Goal: Subscribe to service/newsletter

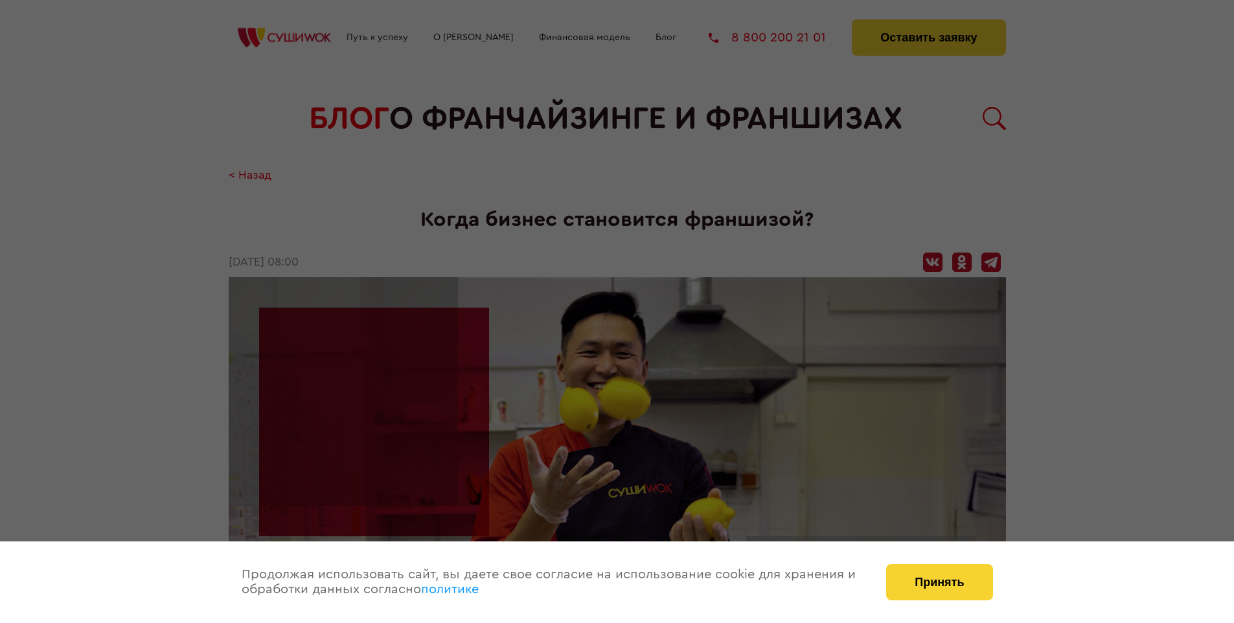
scroll to position [1594, 0]
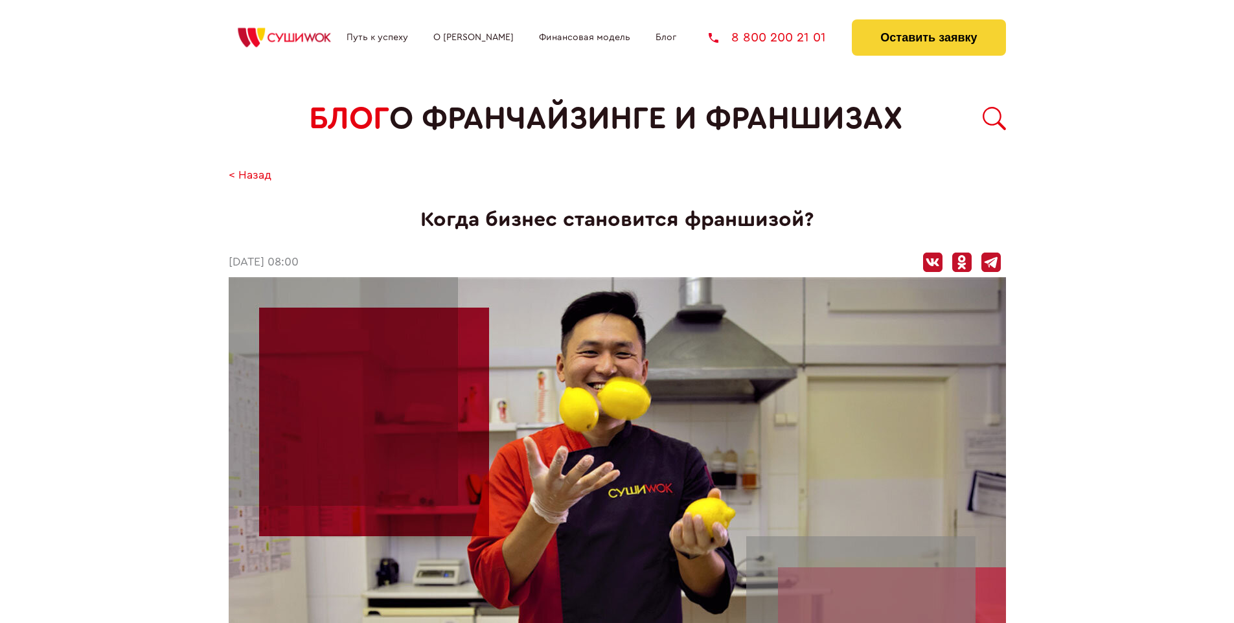
scroll to position [1594, 0]
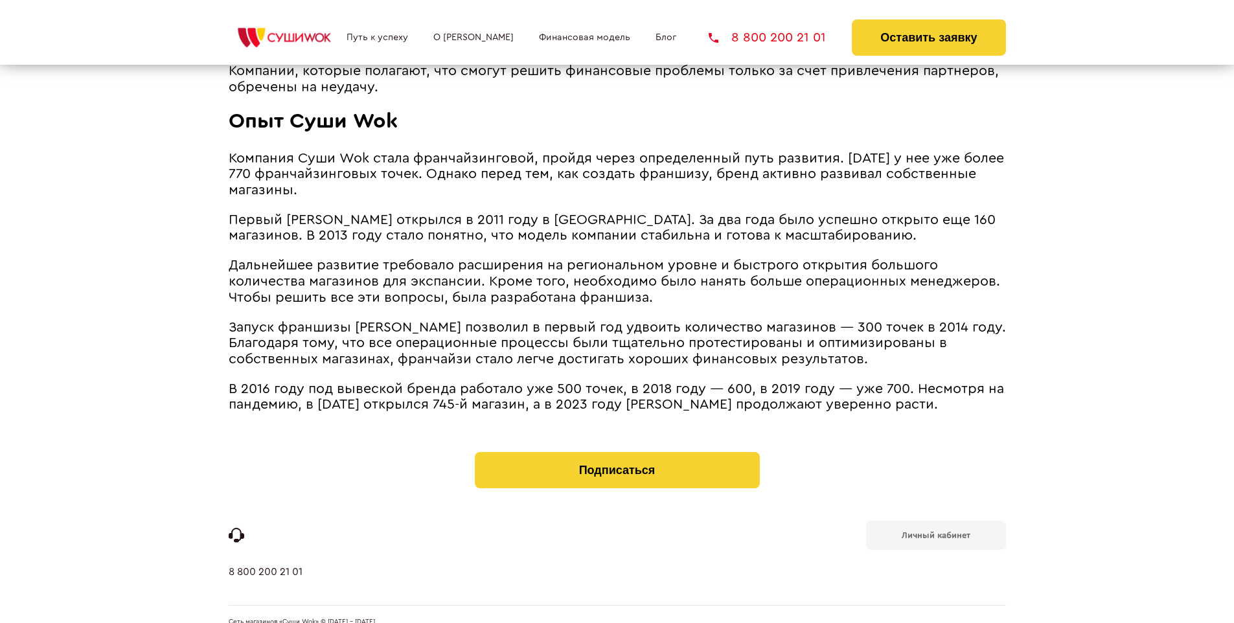
click at [936, 531] on b "Личный кабинет" at bounding box center [936, 535] width 69 height 8
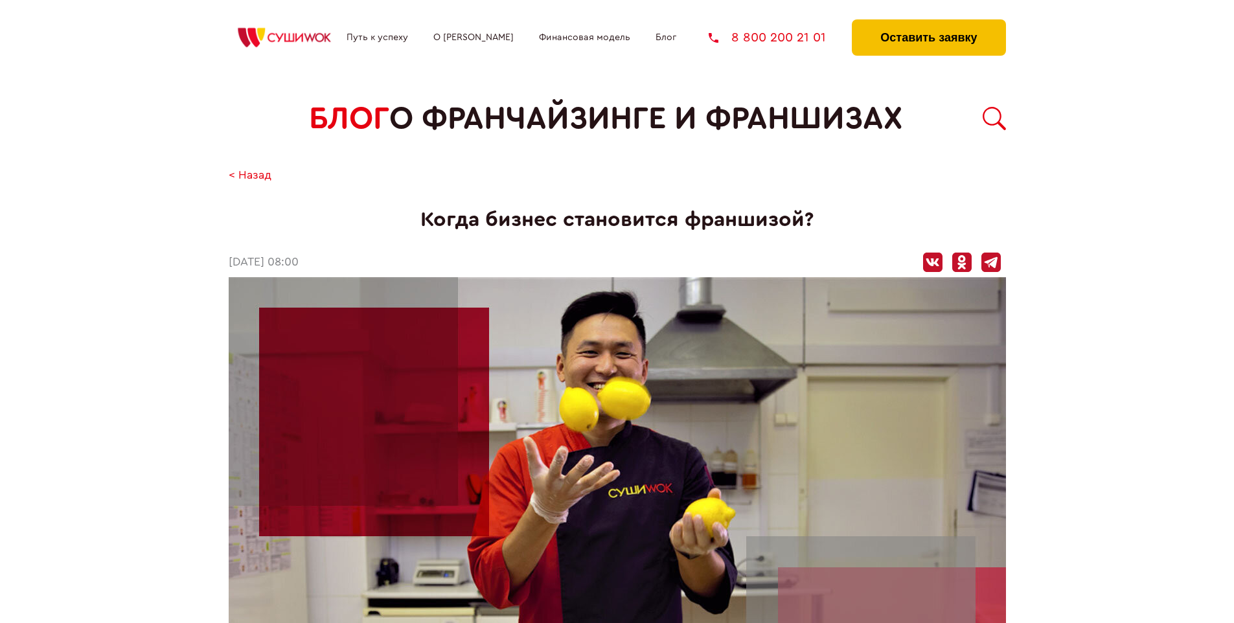
click at [928, 23] on button "Оставить заявку" at bounding box center [929, 37] width 154 height 36
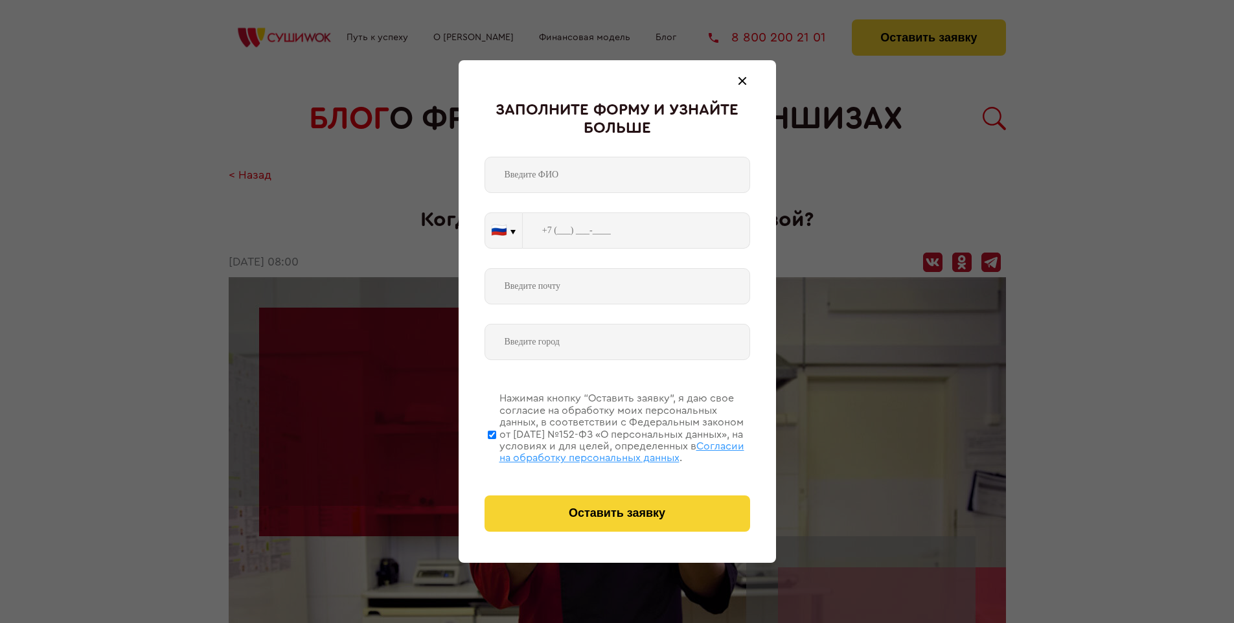
click at [601, 450] on span "Согласии на обработку персональных данных" at bounding box center [622, 452] width 245 height 22
click at [496, 450] on input "Нажимая кнопку “Оставить заявку”, я даю свое согласие на обработку моих персона…" at bounding box center [492, 435] width 8 height 104
checkbox input "false"
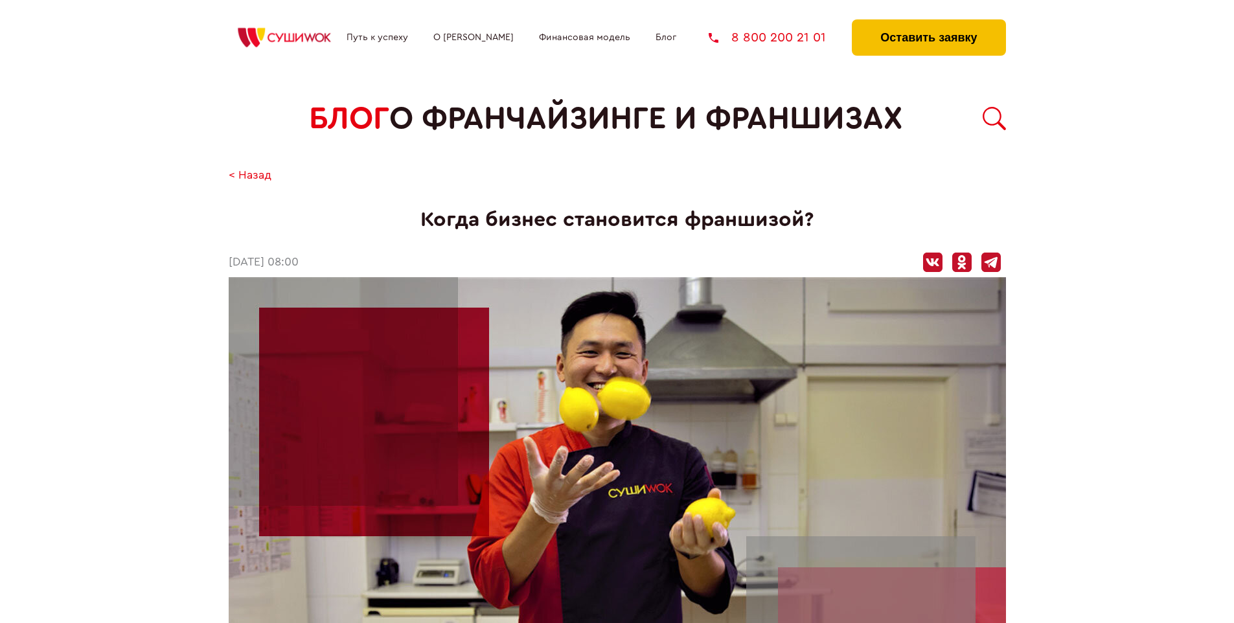
click at [928, 23] on button "Оставить заявку" at bounding box center [929, 37] width 154 height 36
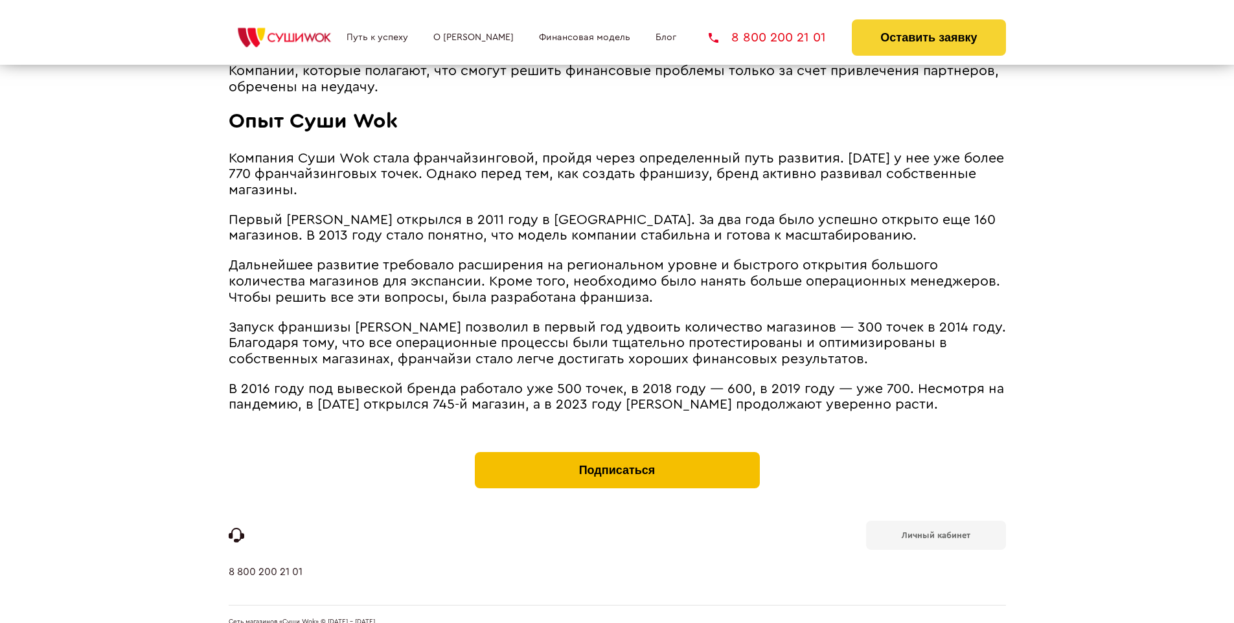
click at [617, 452] on button "Подписаться" at bounding box center [617, 470] width 285 height 36
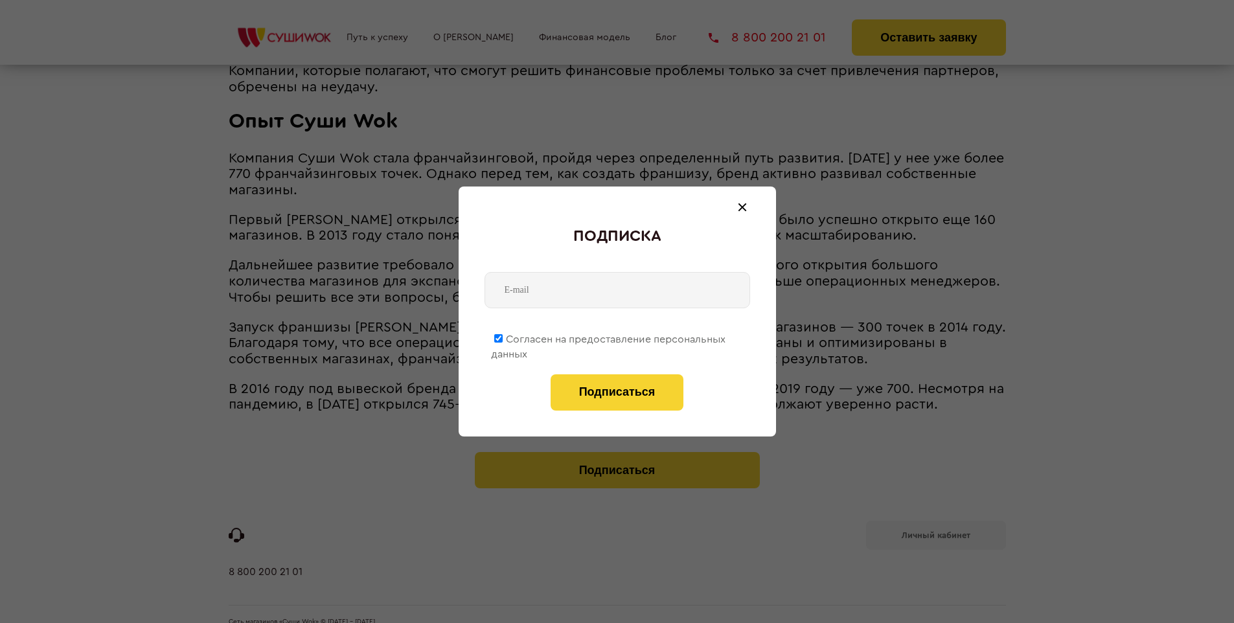
click at [609, 337] on span "Согласен на предоставление персональных данных" at bounding box center [608, 346] width 235 height 25
click at [503, 337] on input "Согласен на предоставление персональных данных" at bounding box center [498, 338] width 8 height 8
checkbox input "false"
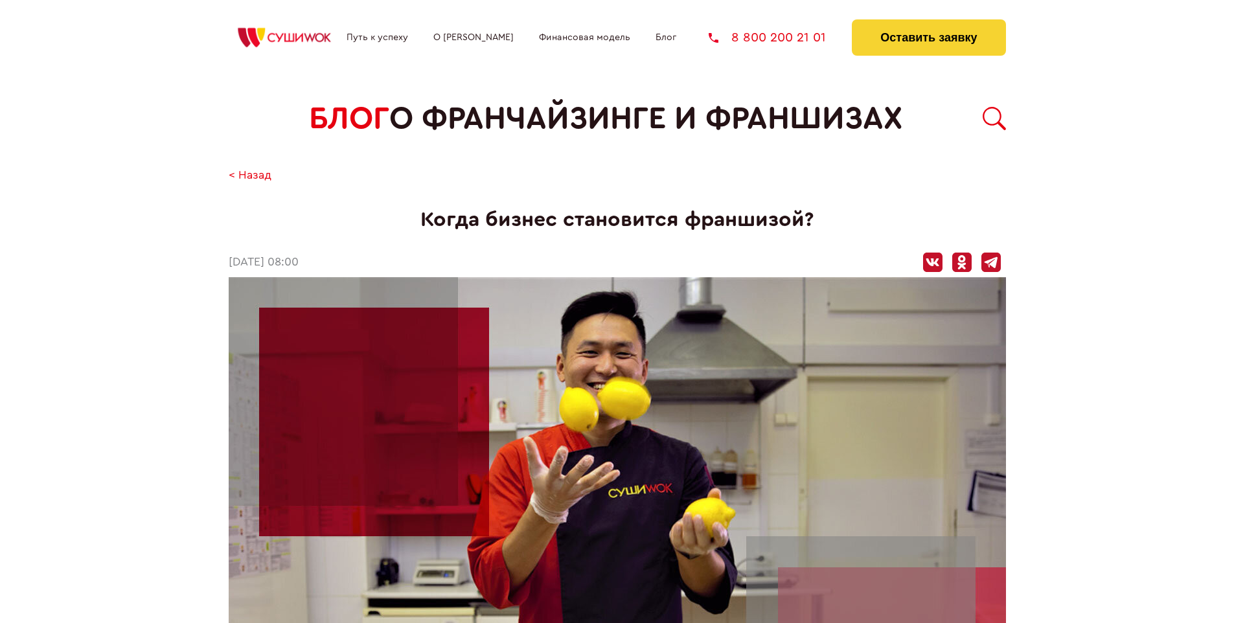
scroll to position [1594, 0]
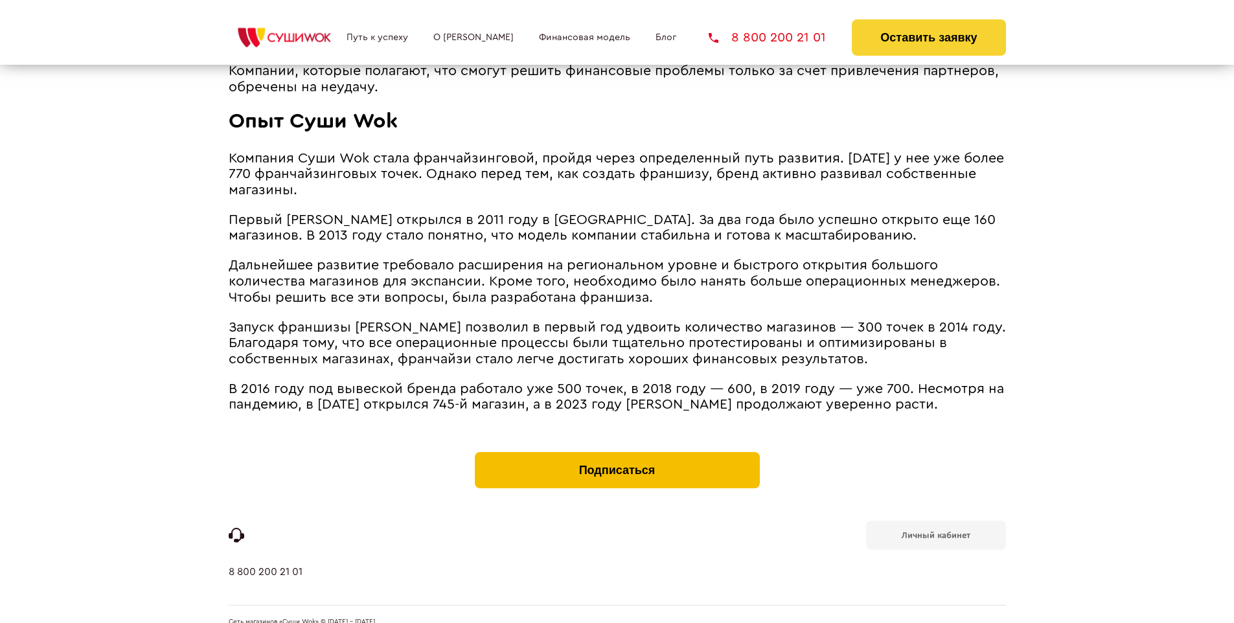
click at [617, 452] on button "Подписаться" at bounding box center [617, 470] width 285 height 36
